Goal: Transaction & Acquisition: Purchase product/service

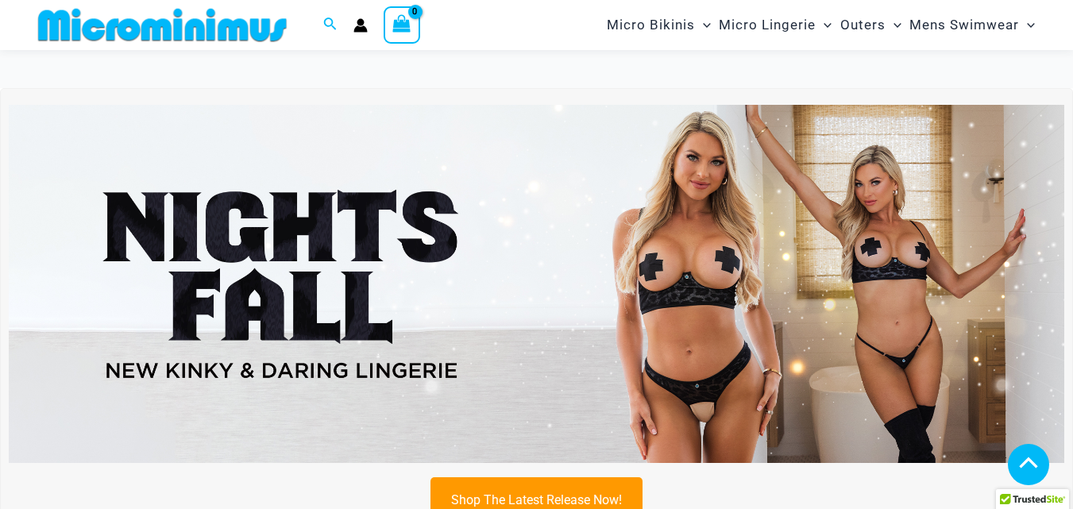
scroll to position [445, 0]
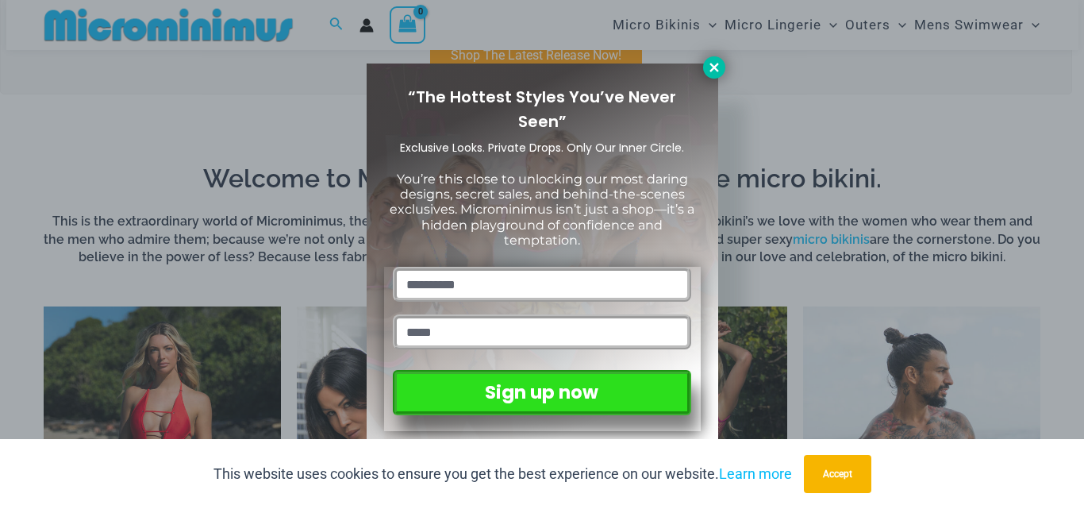
click at [711, 68] on icon at bounding box center [714, 67] width 14 height 14
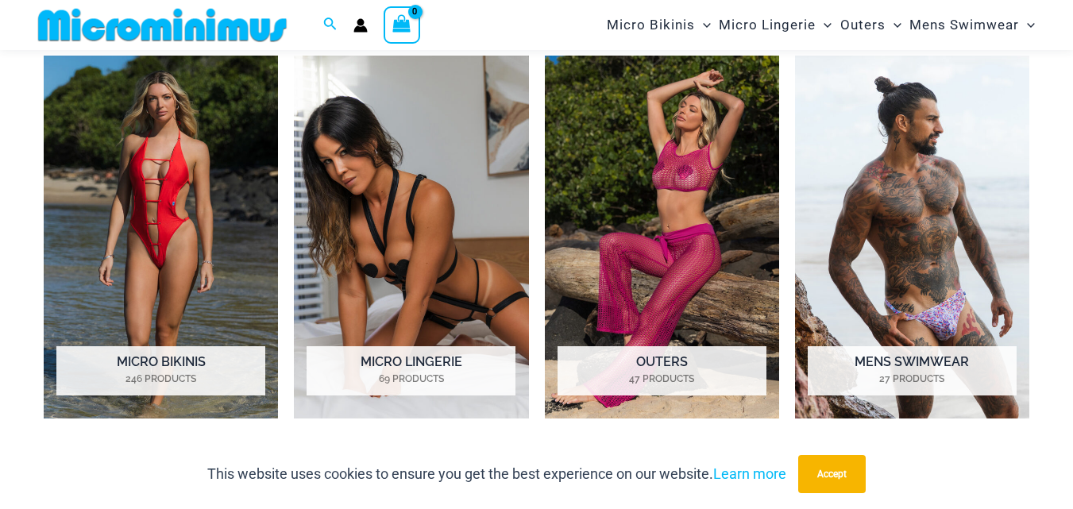
scroll to position [684, 0]
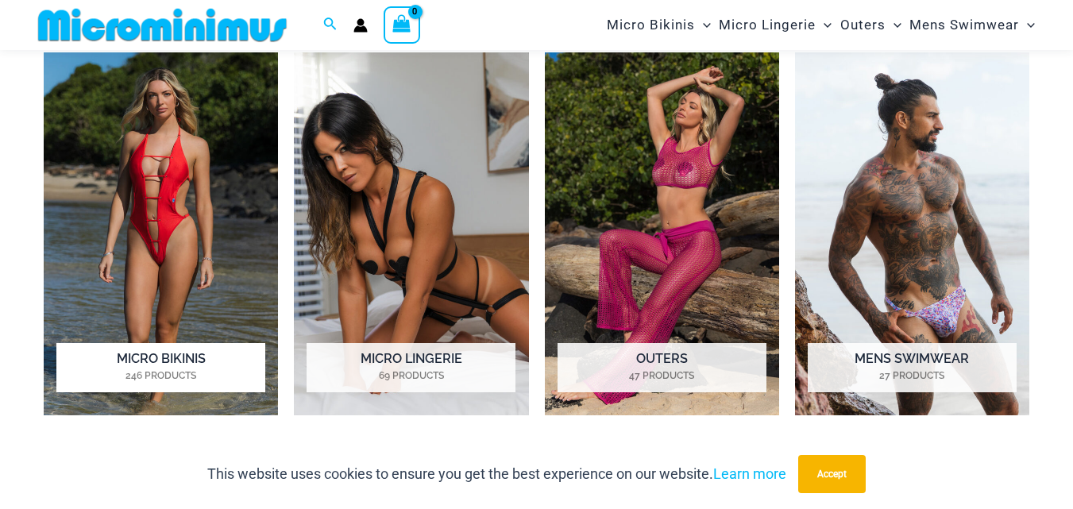
click at [143, 214] on img "Visit product category Micro Bikinis" at bounding box center [161, 233] width 234 height 363
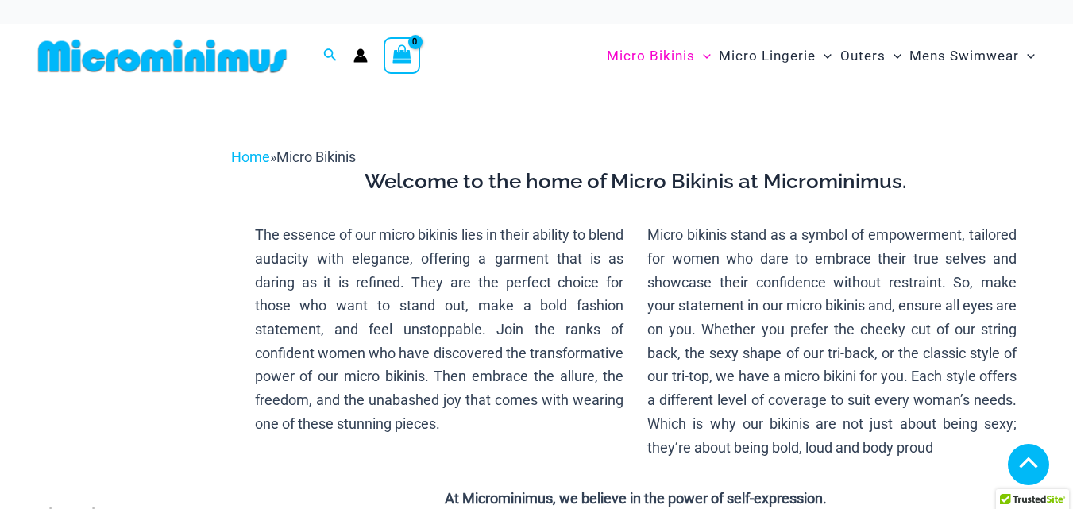
scroll to position [445, 0]
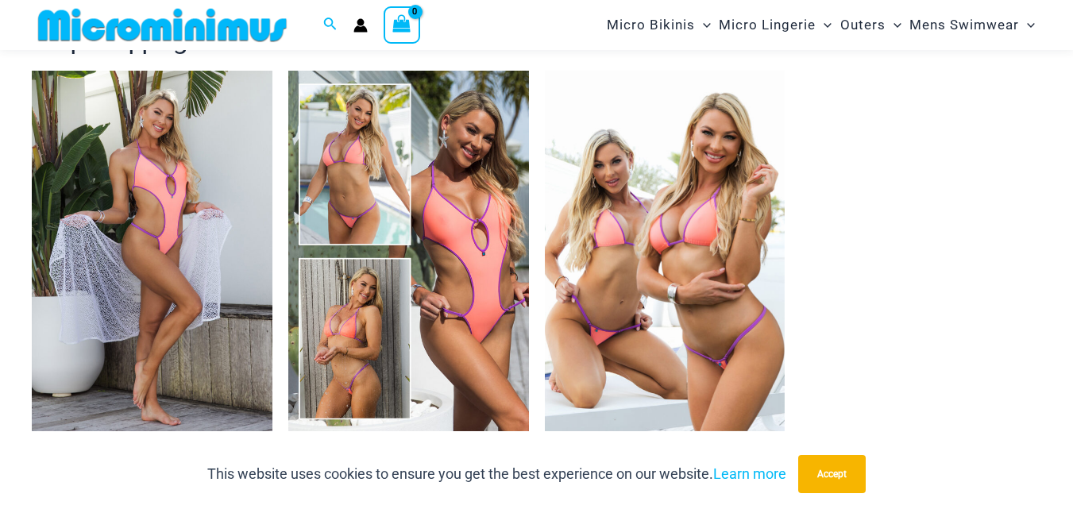
scroll to position [2209, 0]
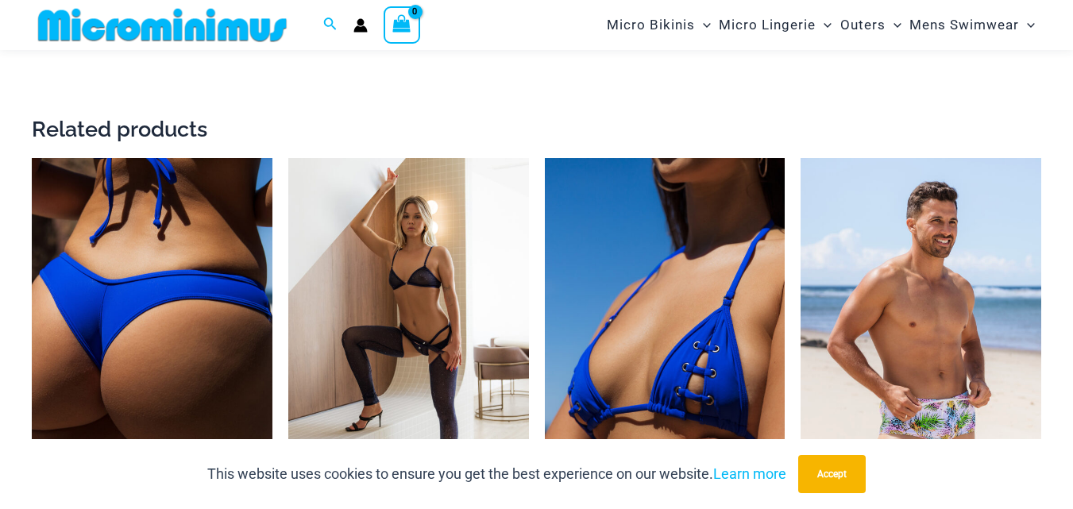
click at [117, 348] on img at bounding box center [152, 338] width 241 height 360
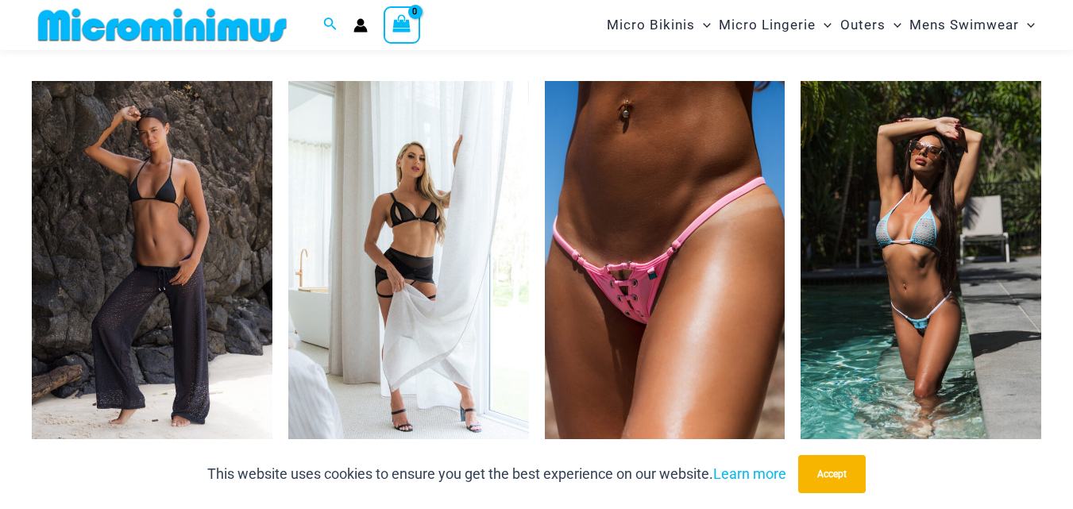
scroll to position [4590, 0]
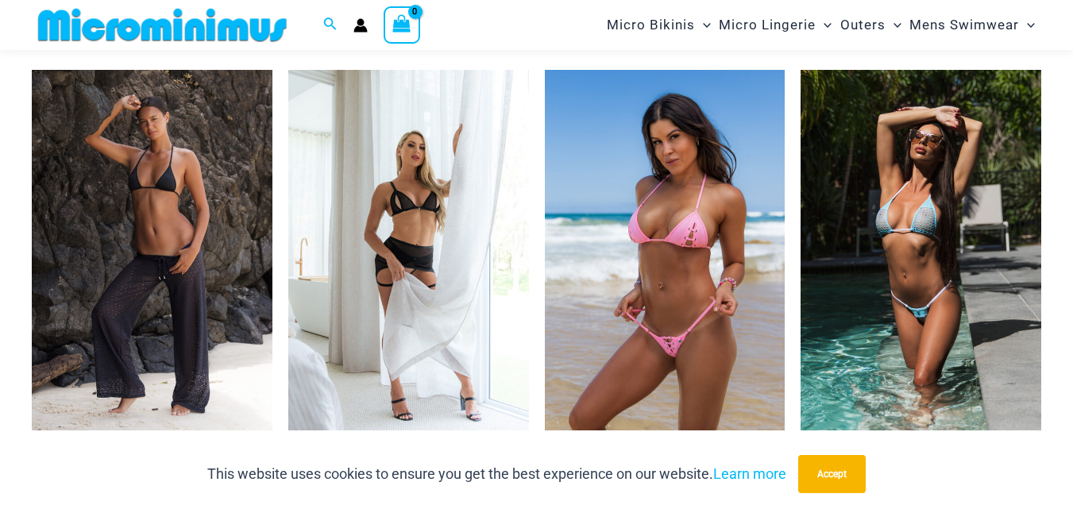
click at [697, 353] on img at bounding box center [665, 250] width 241 height 360
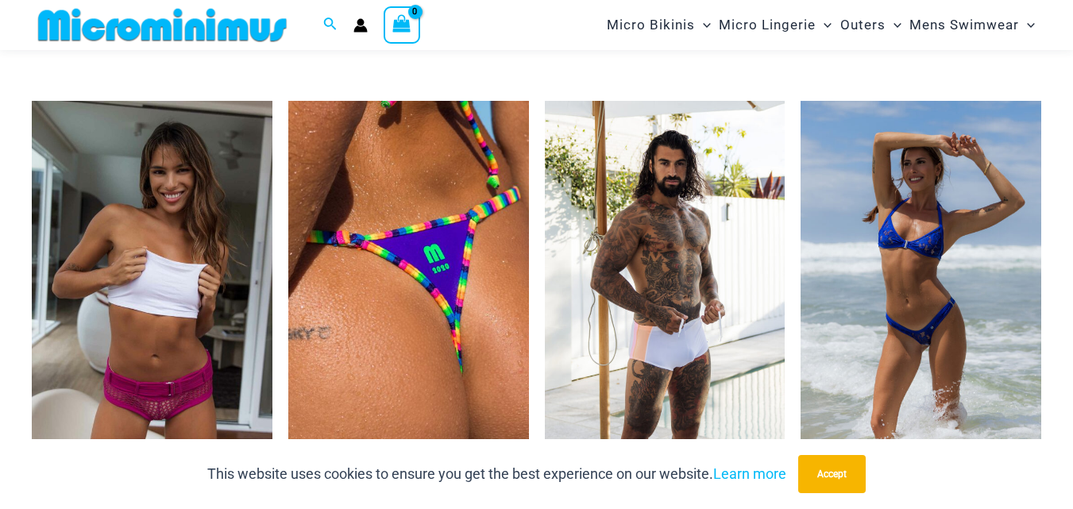
scroll to position [5321, 0]
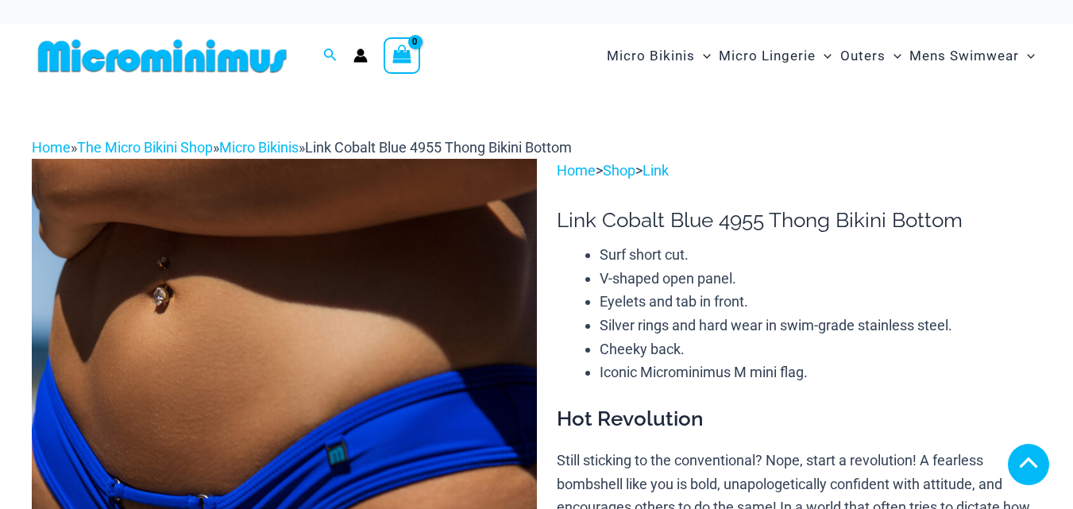
scroll to position [1813, 0]
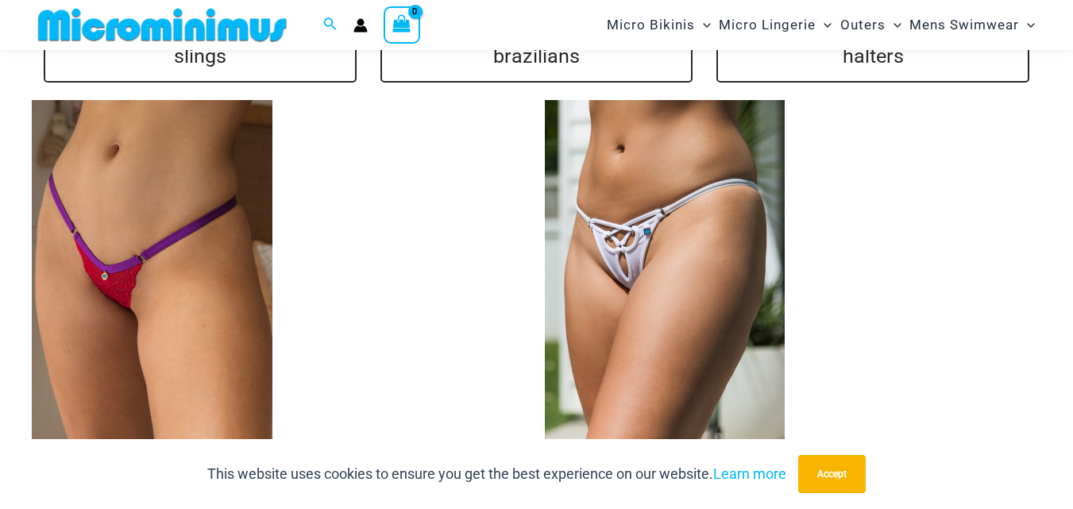
scroll to position [3232, 0]
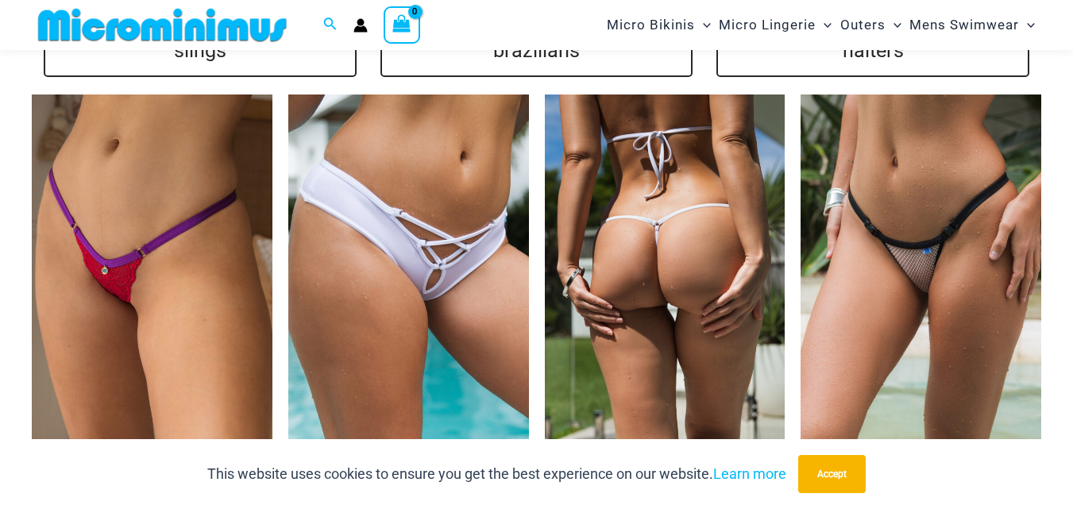
click at [622, 279] on img at bounding box center [665, 274] width 241 height 360
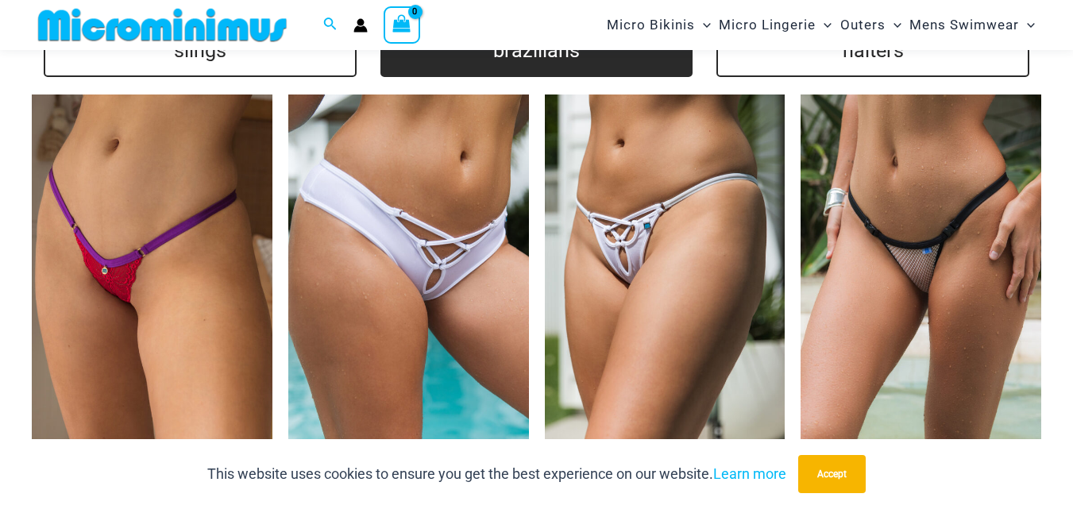
click at [470, 66] on link "brazilians" at bounding box center [536, 50] width 313 height 53
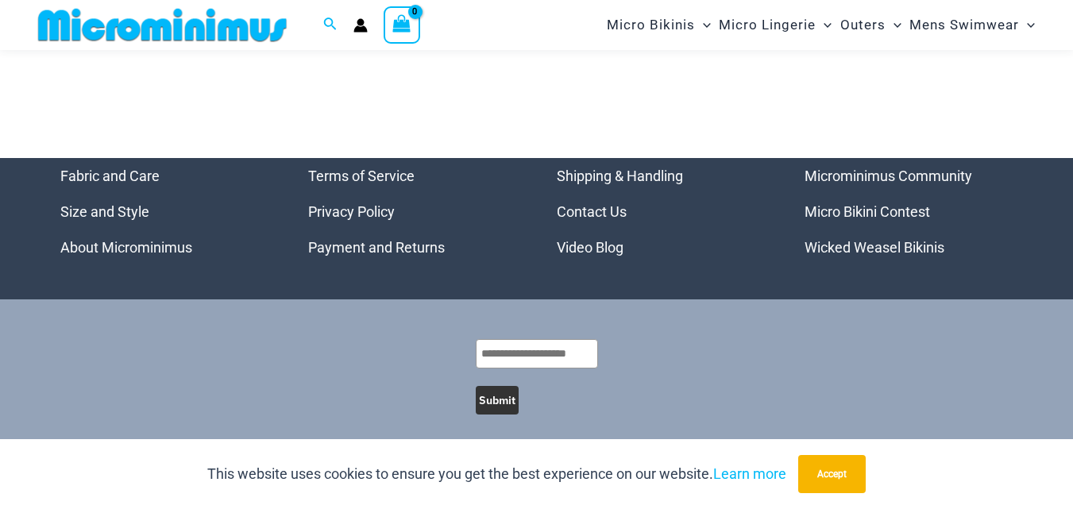
scroll to position [4801, 0]
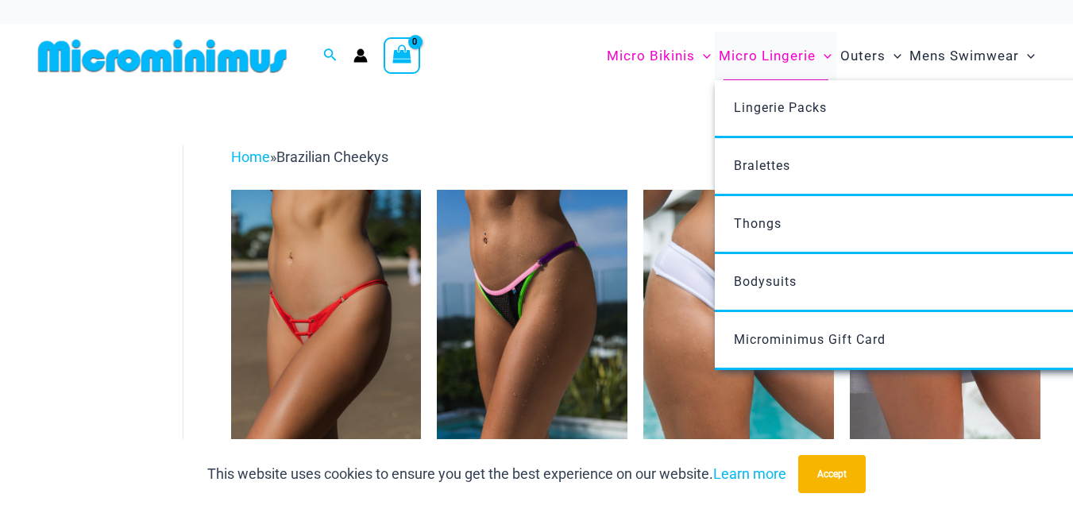
click at [770, 56] on span "Micro Lingerie" at bounding box center [766, 56] width 97 height 40
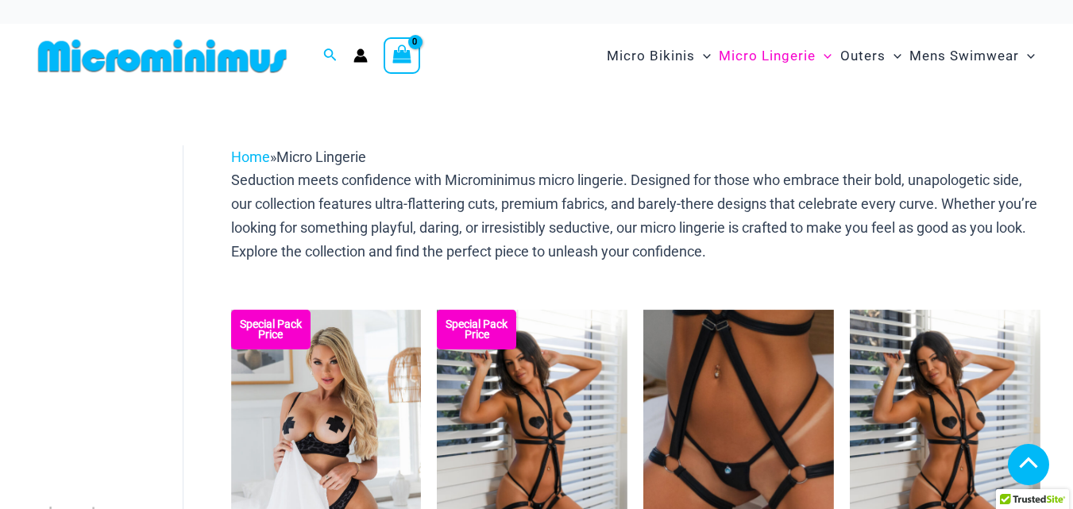
scroll to position [875, 0]
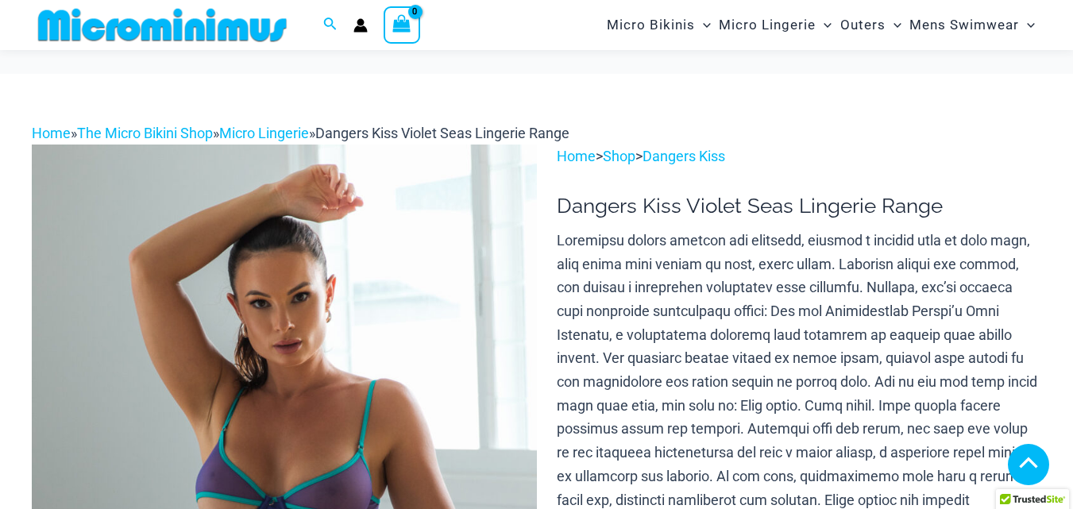
scroll to position [399, 0]
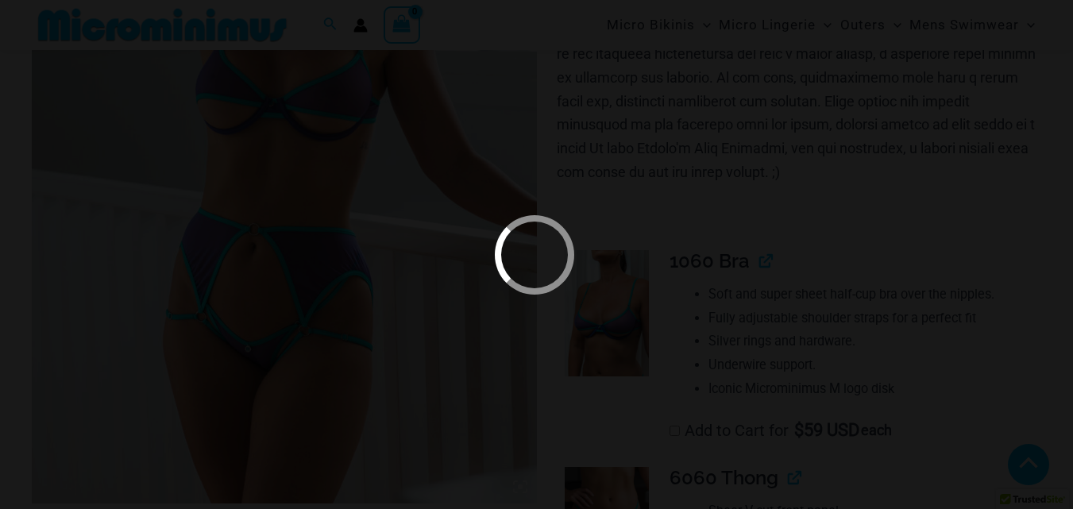
scroll to position [907, 0]
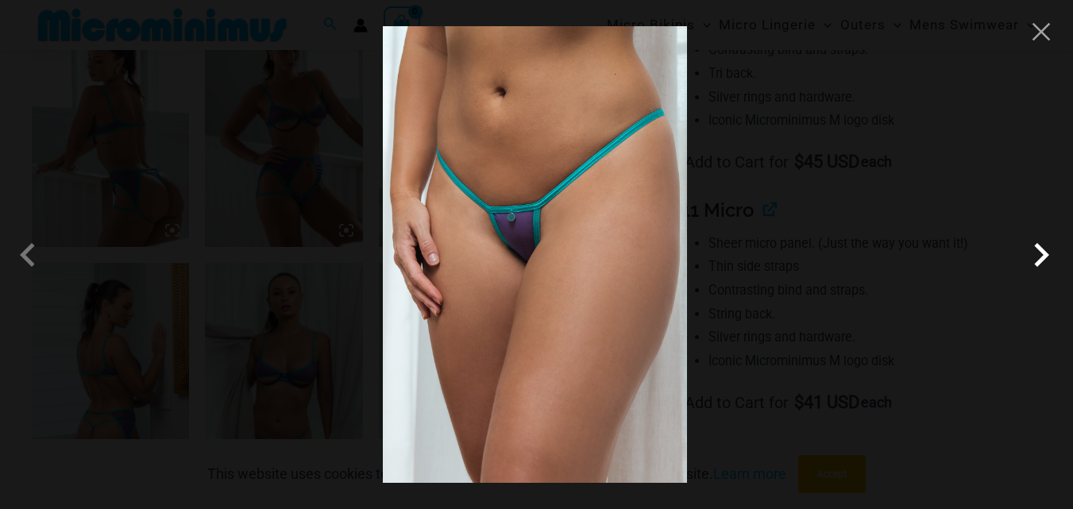
click at [665, 292] on span at bounding box center [632, 325] width 67 height 67
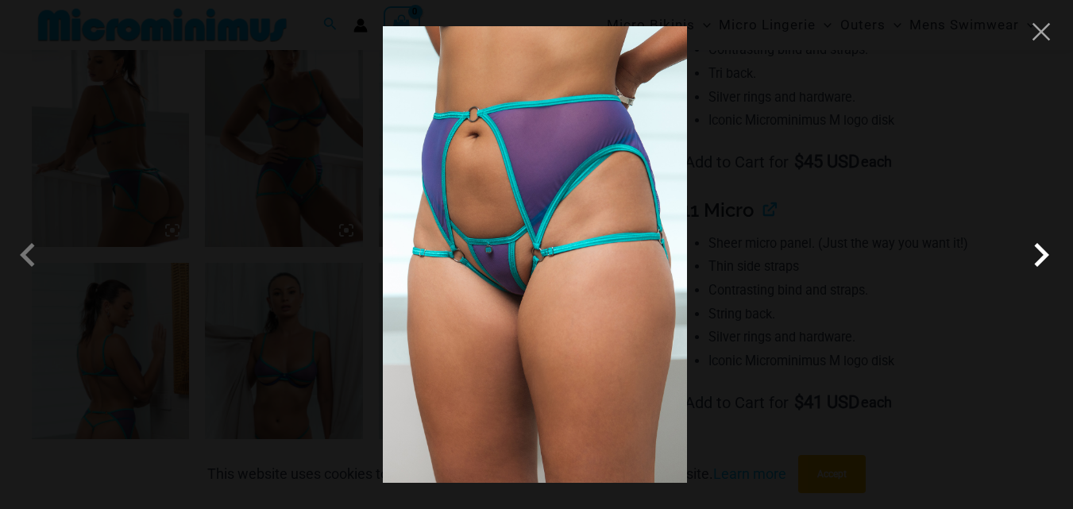
click at [680, 248] on span at bounding box center [649, 217] width 60 height 60
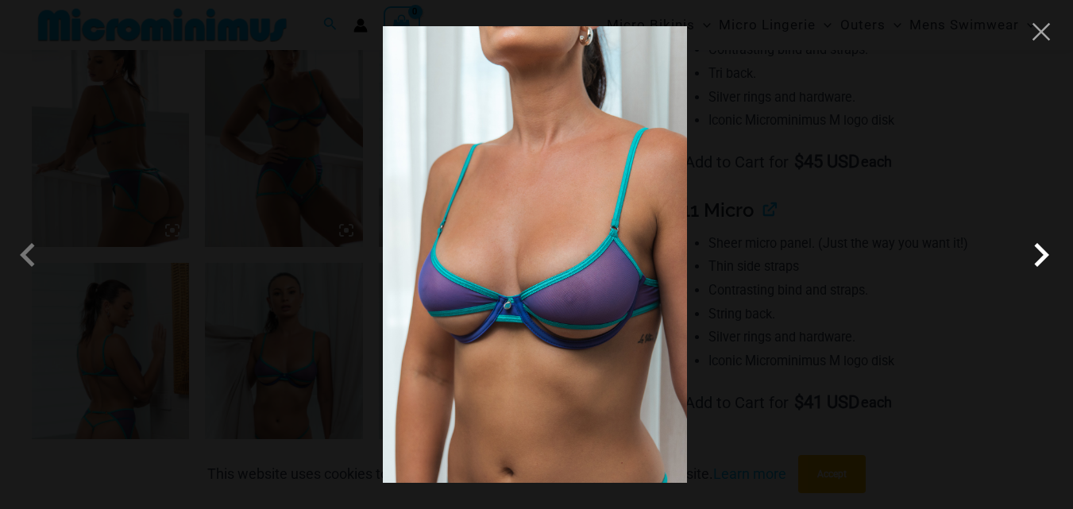
click at [456, 272] on span at bounding box center [424, 303] width 63 height 63
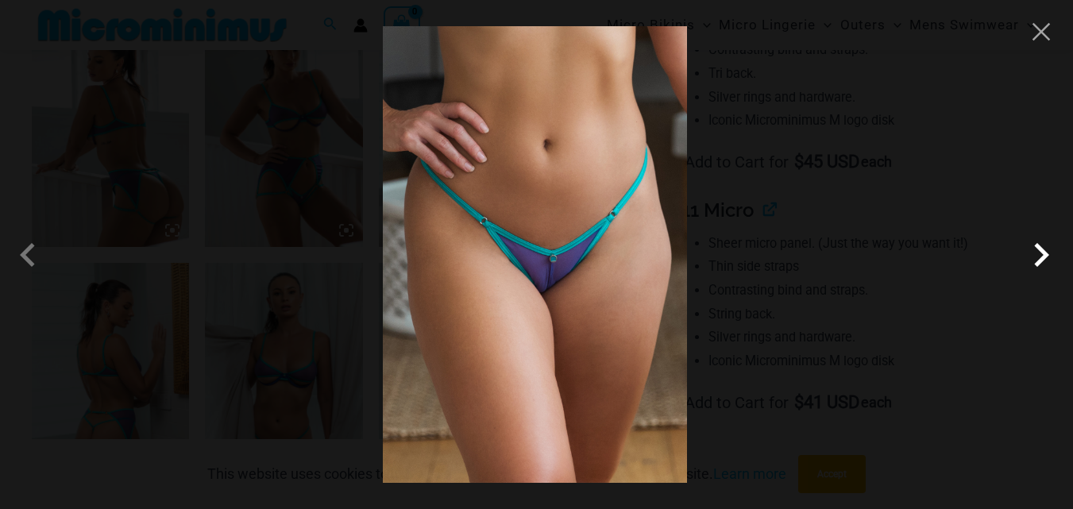
click at [479, 302] on span at bounding box center [444, 335] width 67 height 67
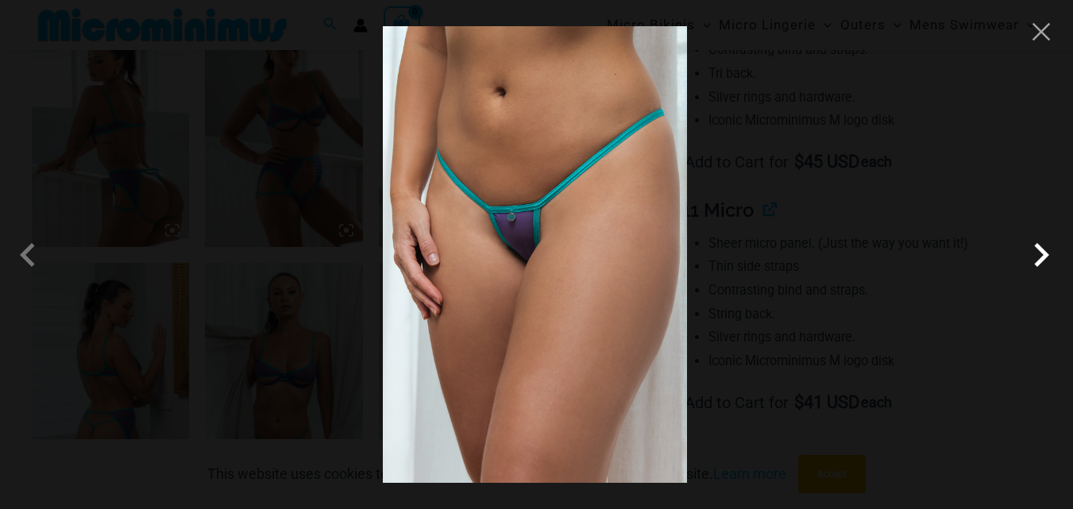
click at [665, 292] on span at bounding box center [632, 325] width 67 height 67
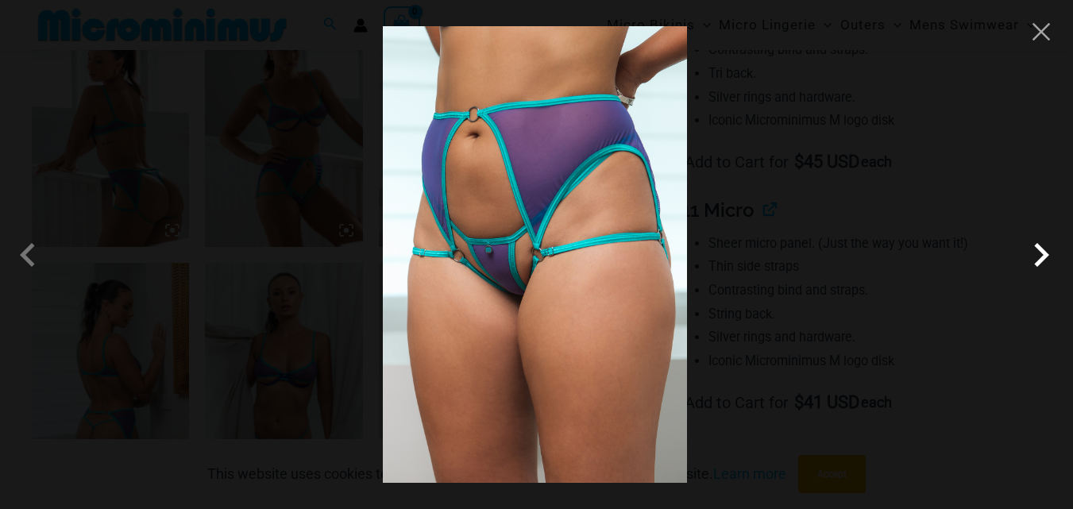
click at [517, 333] on span at bounding box center [485, 364] width 63 height 63
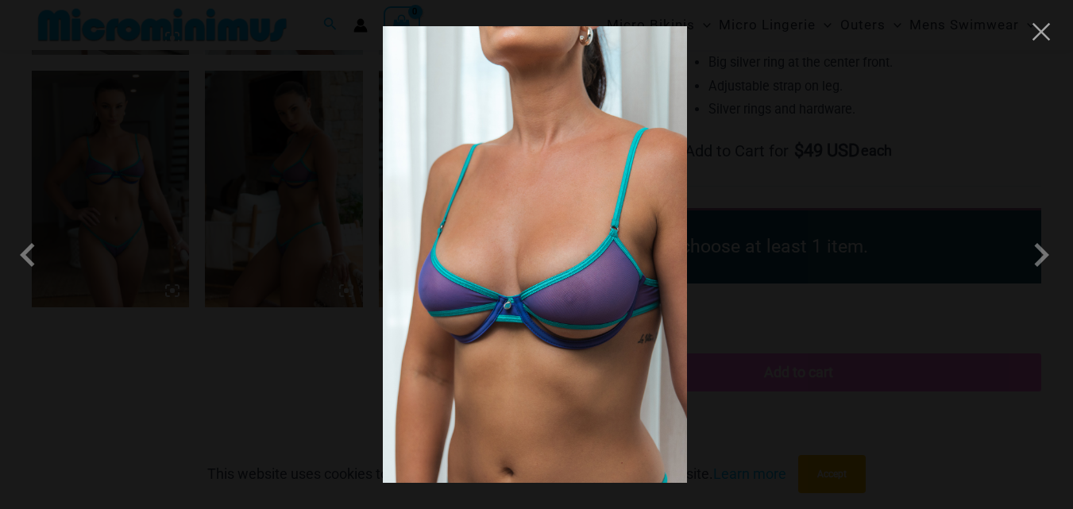
scroll to position [1796, 0]
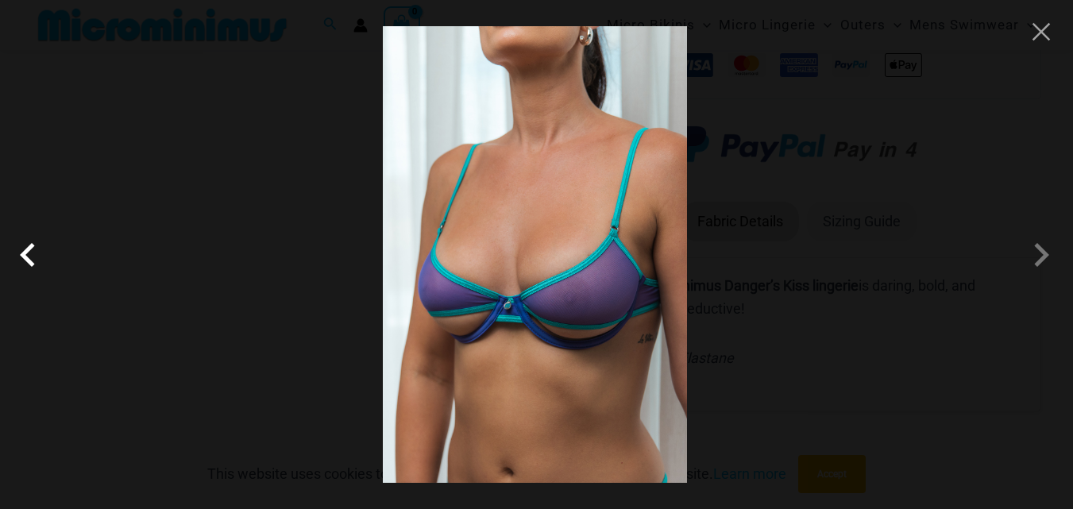
click at [521, 161] on span at bounding box center [547, 135] width 52 height 52
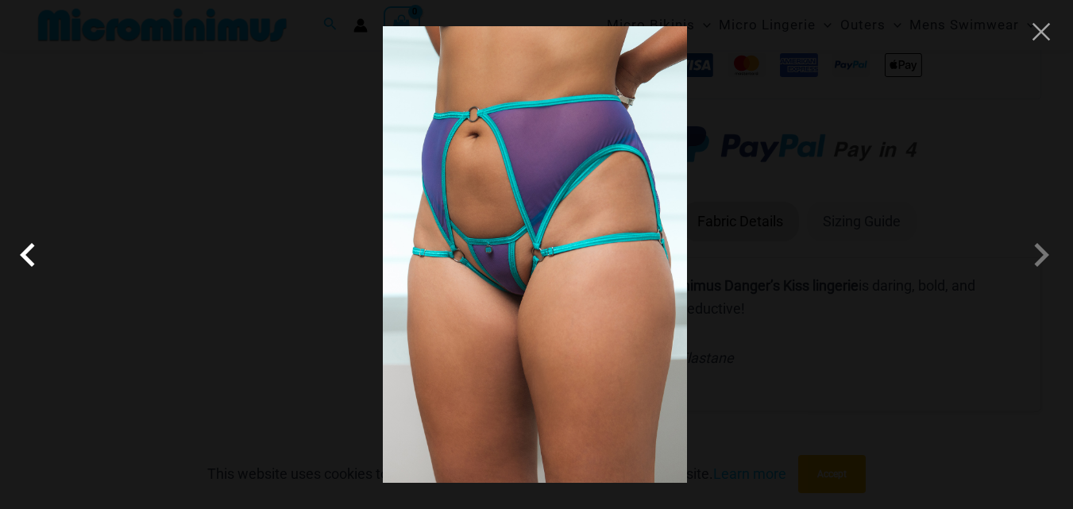
click at [619, 244] on span at bounding box center [649, 217] width 60 height 60
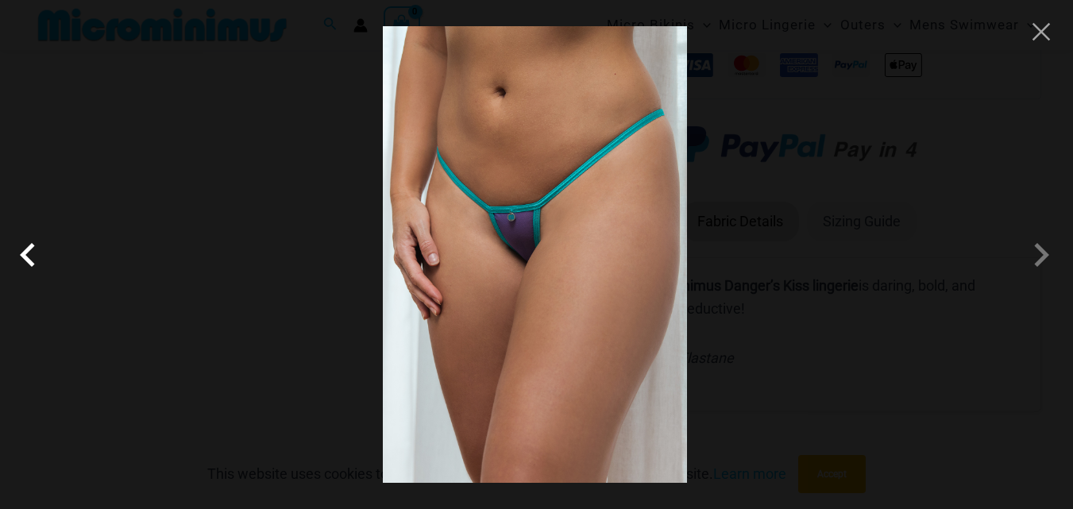
click at [591, 302] on span at bounding box center [624, 335] width 67 height 67
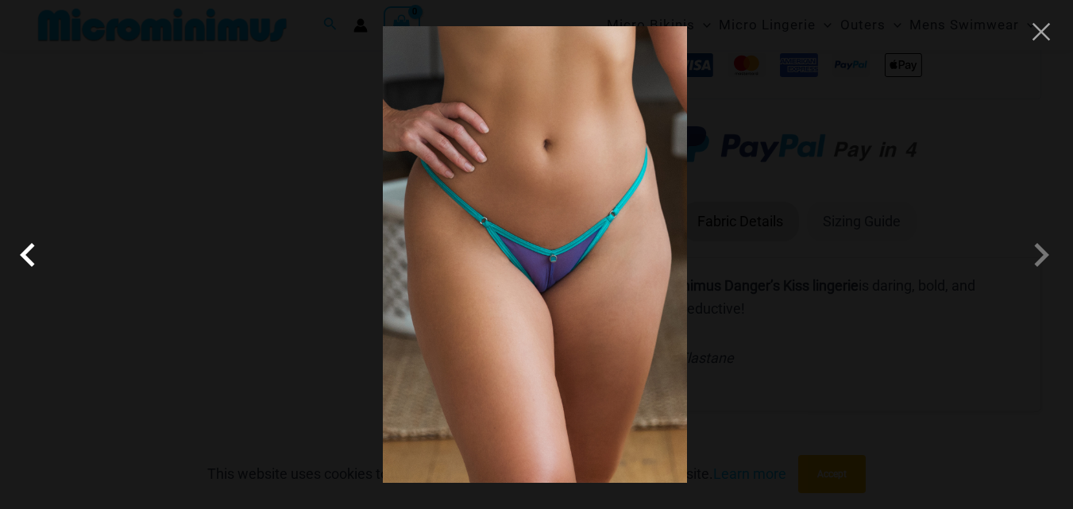
click at [468, 170] on span at bounding box center [498, 140] width 60 height 60
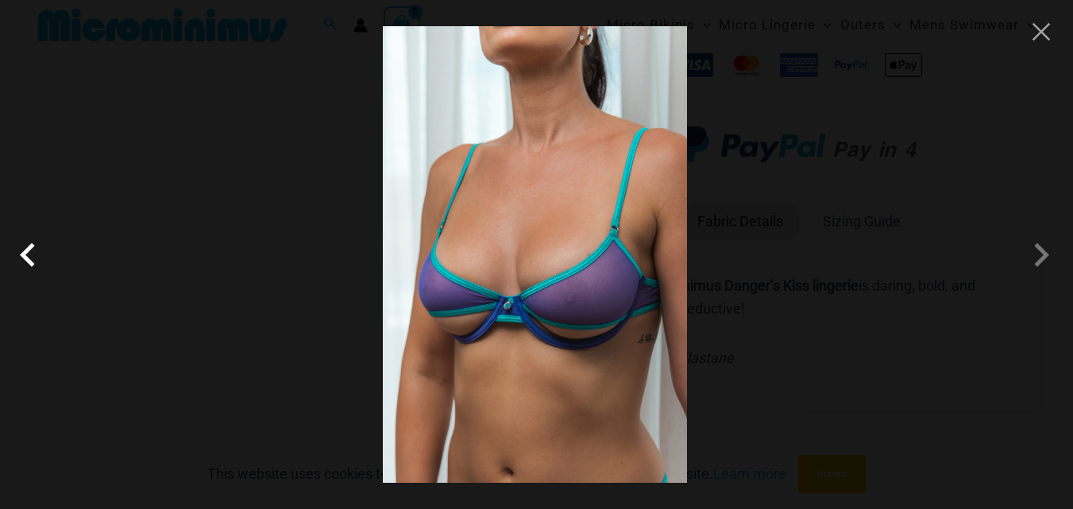
click at [562, 183] on span at bounding box center [594, 149] width 65 height 65
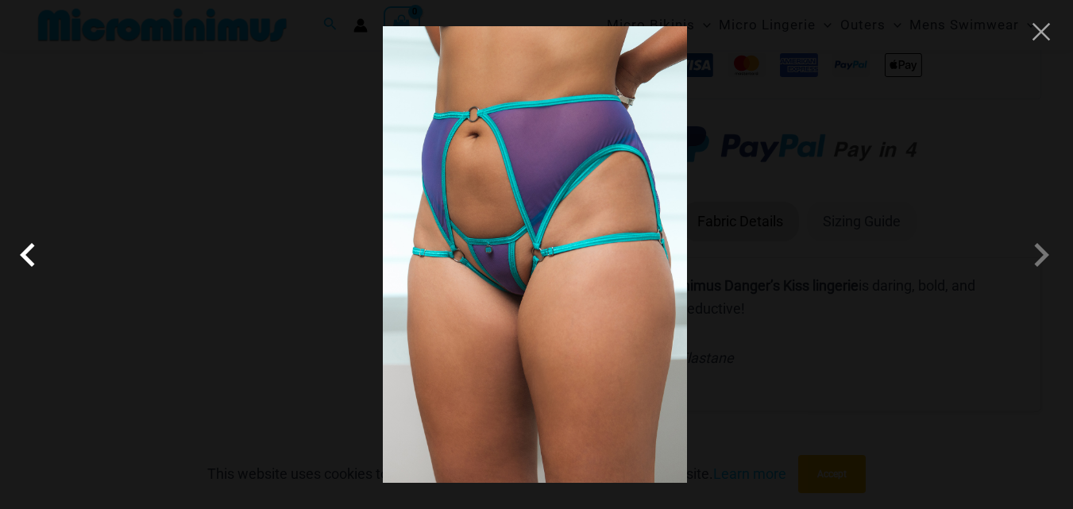
click at [411, 208] on span at bounding box center [444, 174] width 67 height 67
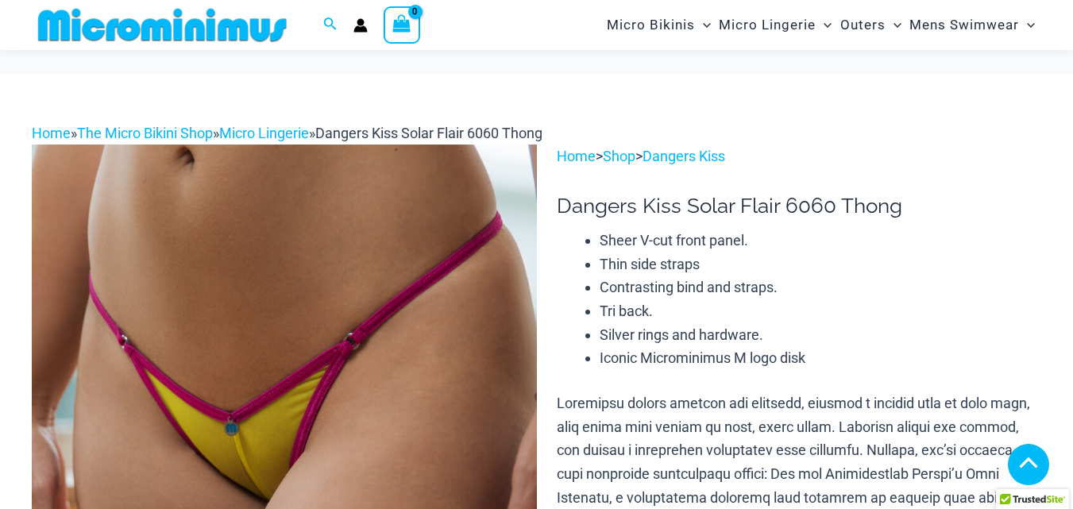
scroll to position [2391, 0]
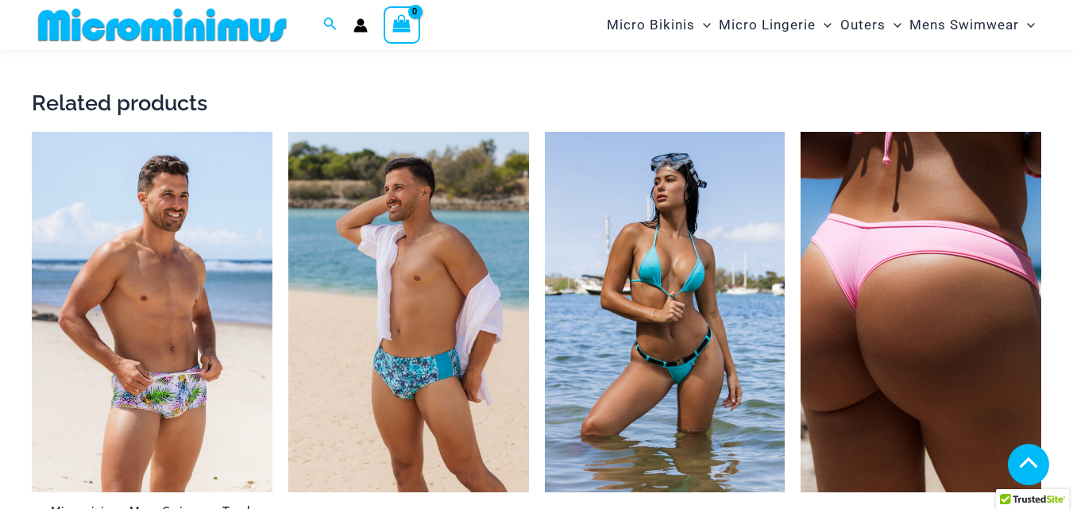
click at [870, 368] on img at bounding box center [920, 312] width 241 height 360
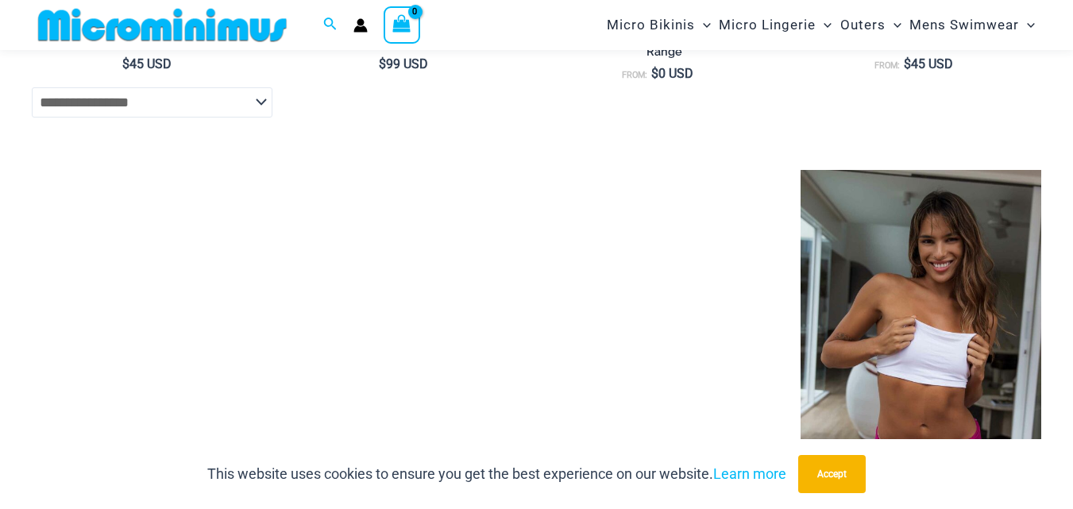
scroll to position [5289, 0]
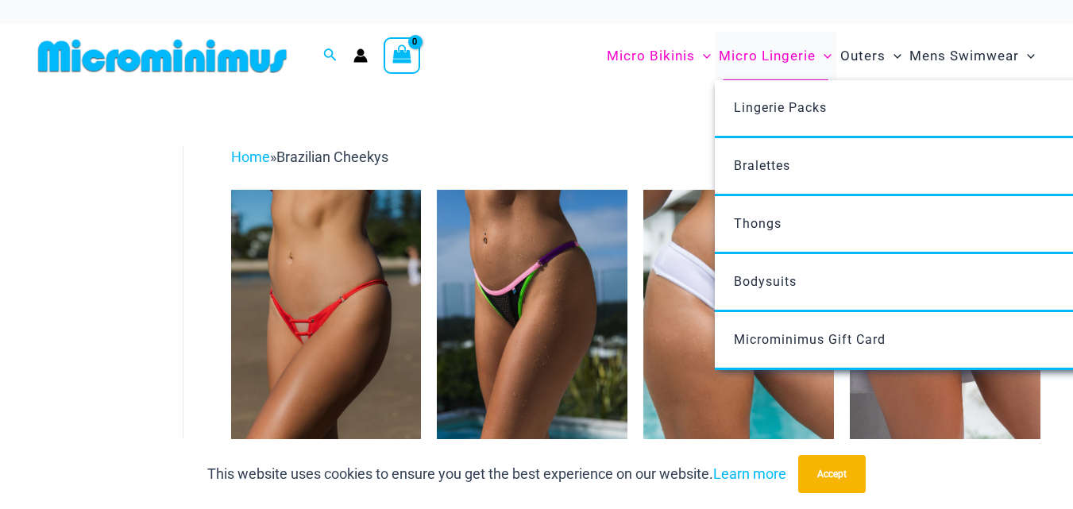
click at [749, 57] on span "Micro Lingerie" at bounding box center [766, 56] width 97 height 40
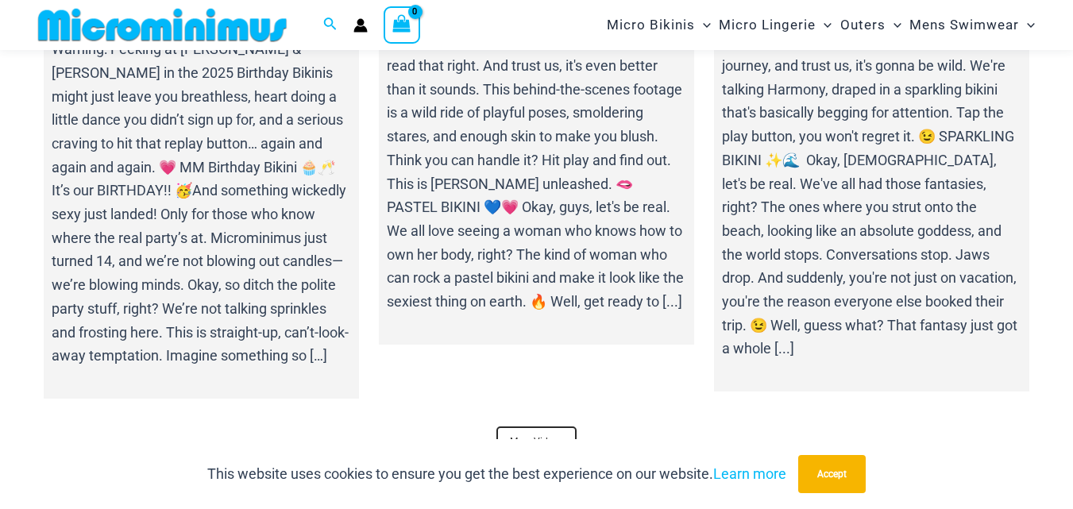
scroll to position [4735, 0]
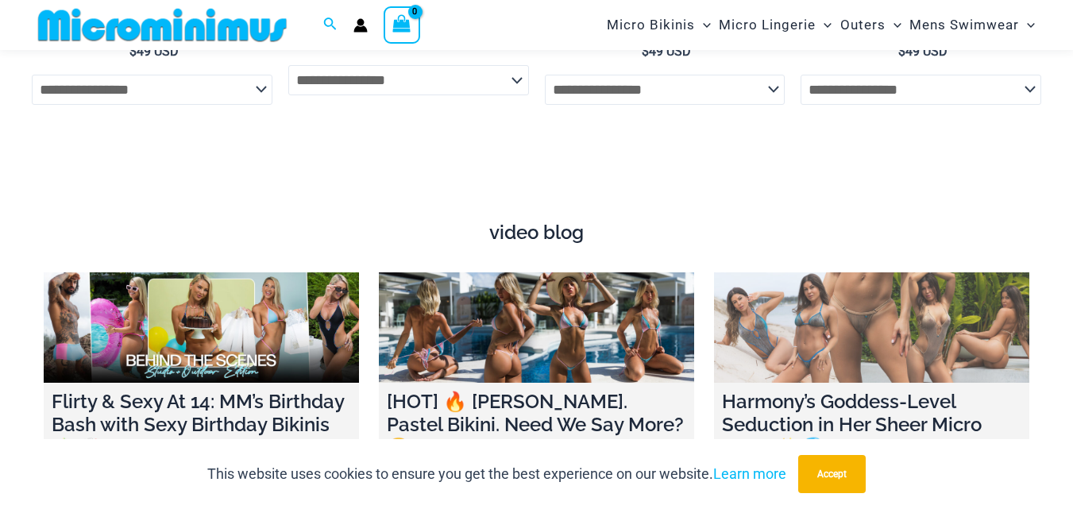
click at [896, 332] on link at bounding box center [871, 327] width 315 height 110
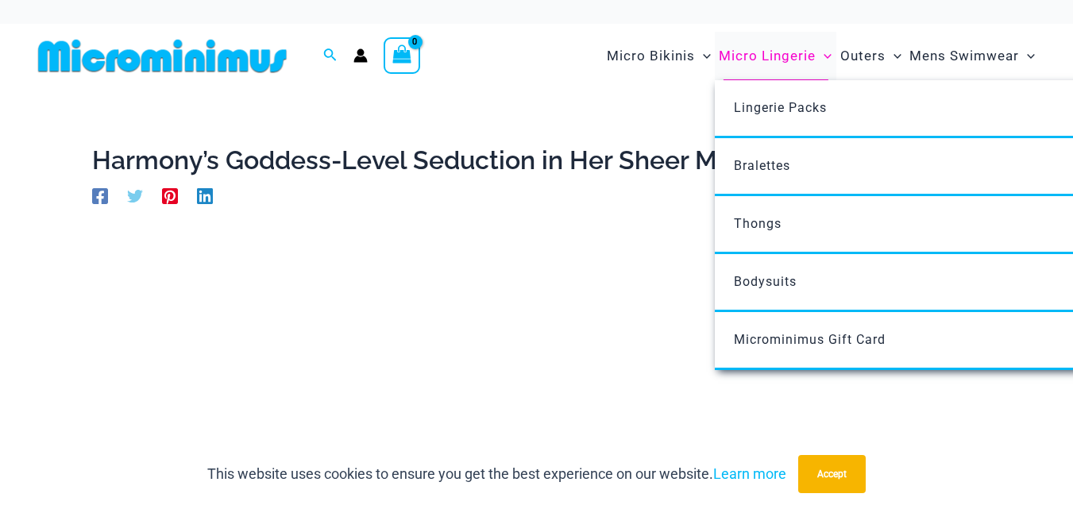
click at [801, 49] on span "Micro Lingerie" at bounding box center [766, 56] width 97 height 40
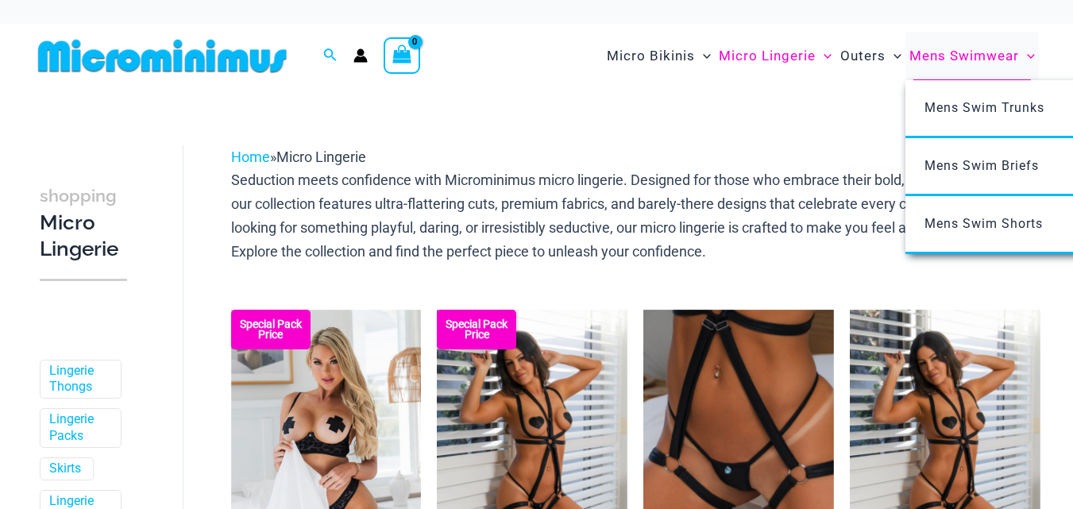
click at [961, 46] on span "Mens Swimwear" at bounding box center [964, 56] width 110 height 40
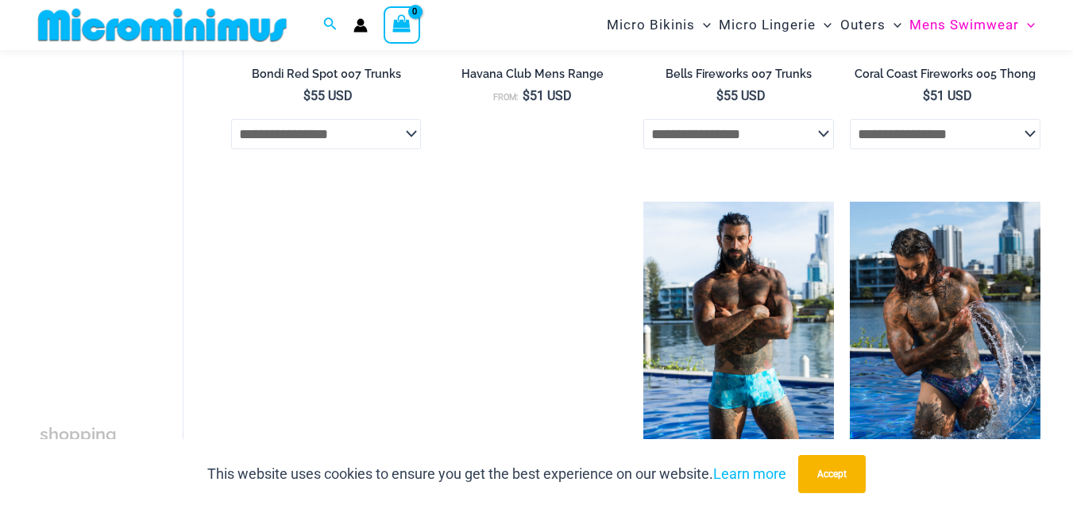
scroll to position [557, 0]
